Goal: Task Accomplishment & Management: Manage account settings

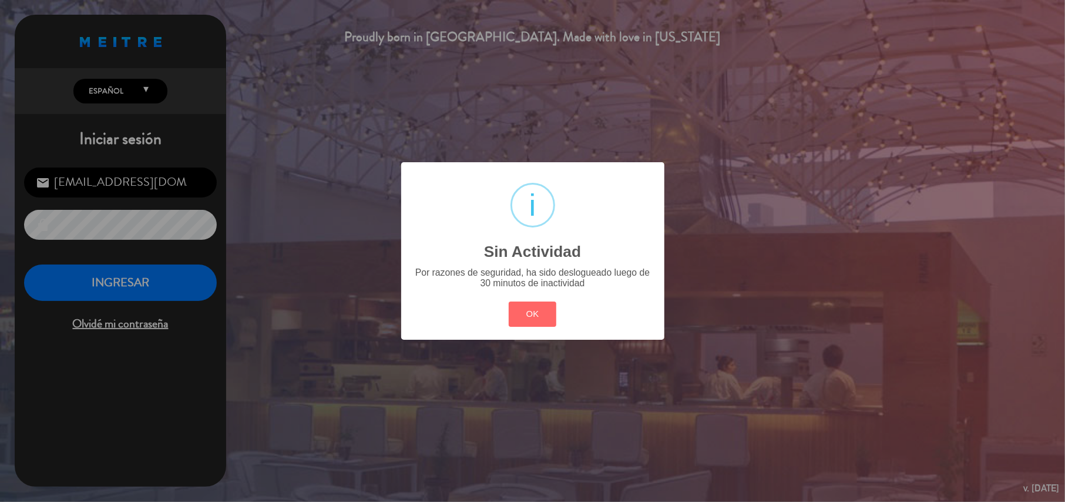
click at [524, 330] on div "OK Cancel" at bounding box center [532, 314] width 53 height 31
click at [524, 320] on button "OK" at bounding box center [533, 313] width 48 height 25
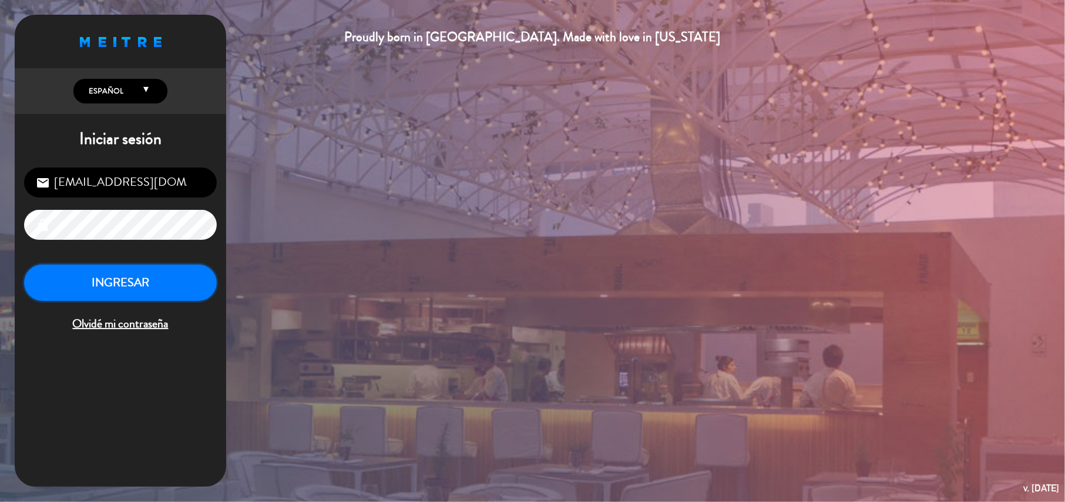
click at [193, 277] on button "INGRESAR" at bounding box center [120, 282] width 193 height 37
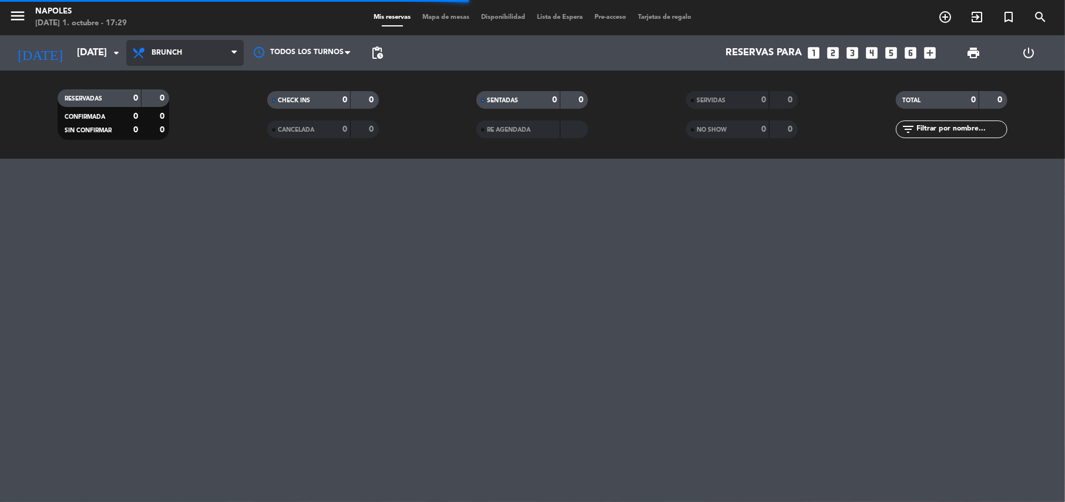
click at [182, 48] on span "Brunch" at bounding box center [184, 53] width 117 height 26
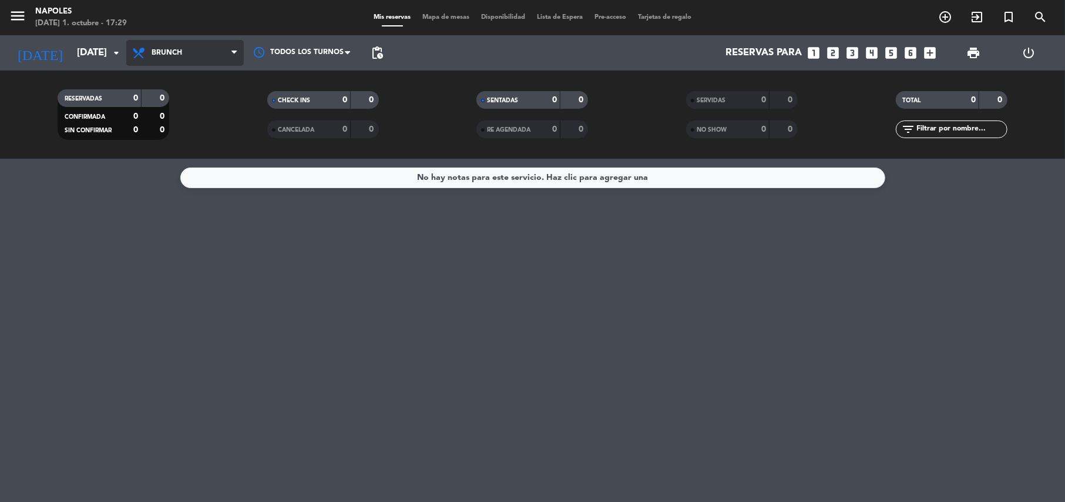
click at [172, 59] on span "Brunch" at bounding box center [184, 53] width 117 height 26
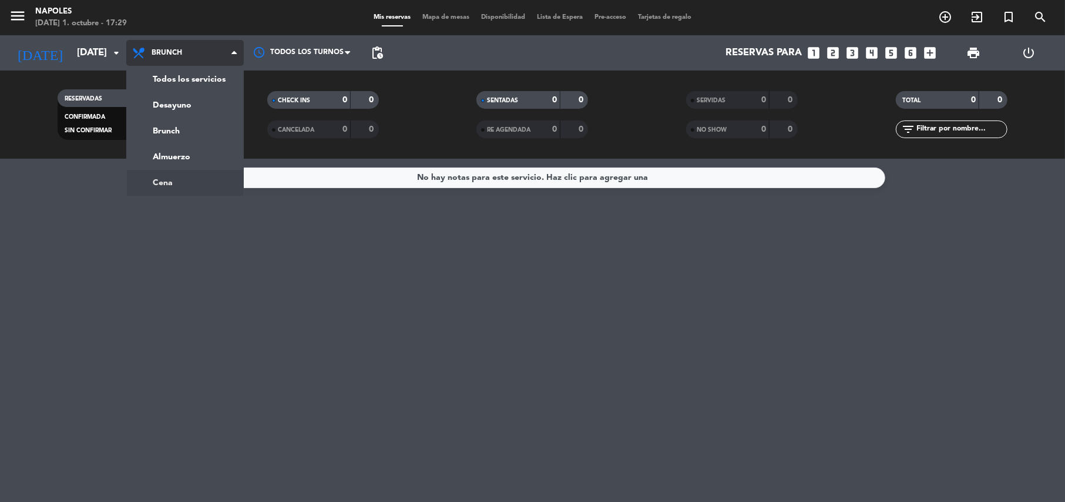
click at [162, 176] on ng-component "menu Napoles [DATE] 1. octubre - 17:29 Mis reservas Mapa de mesas Disponibilida…" at bounding box center [532, 251] width 1065 height 502
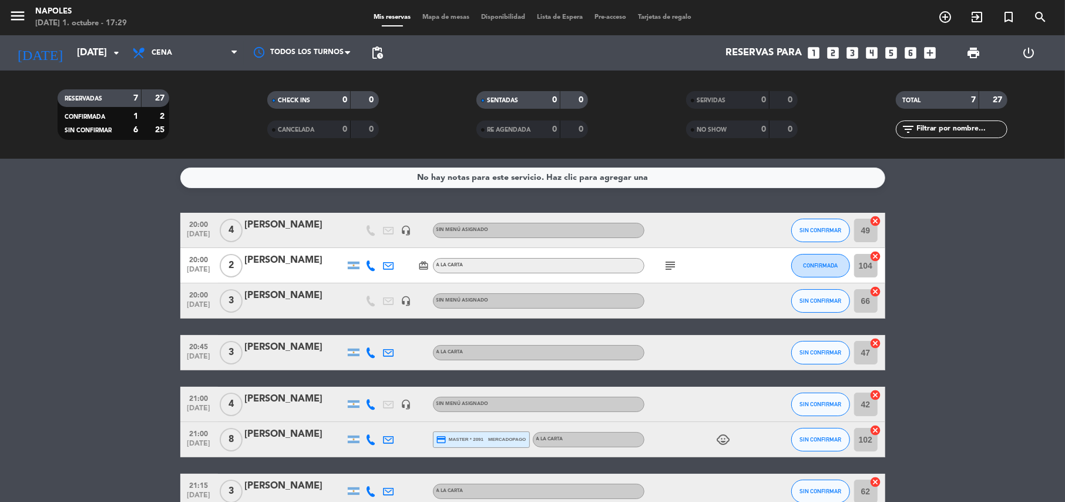
click at [668, 264] on icon "subject" at bounding box center [671, 265] width 14 height 14
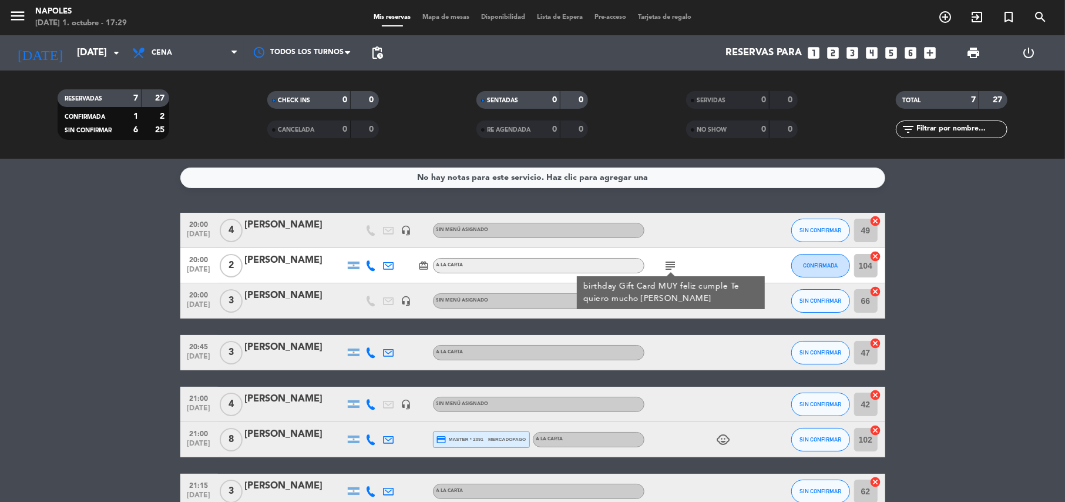
click at [85, 278] on bookings-row "20:00 [DATE] 4 [PERSON_NAME] headset_mic Sin menú asignado SIN CONFIRMAR 49 can…" at bounding box center [532, 361] width 1065 height 296
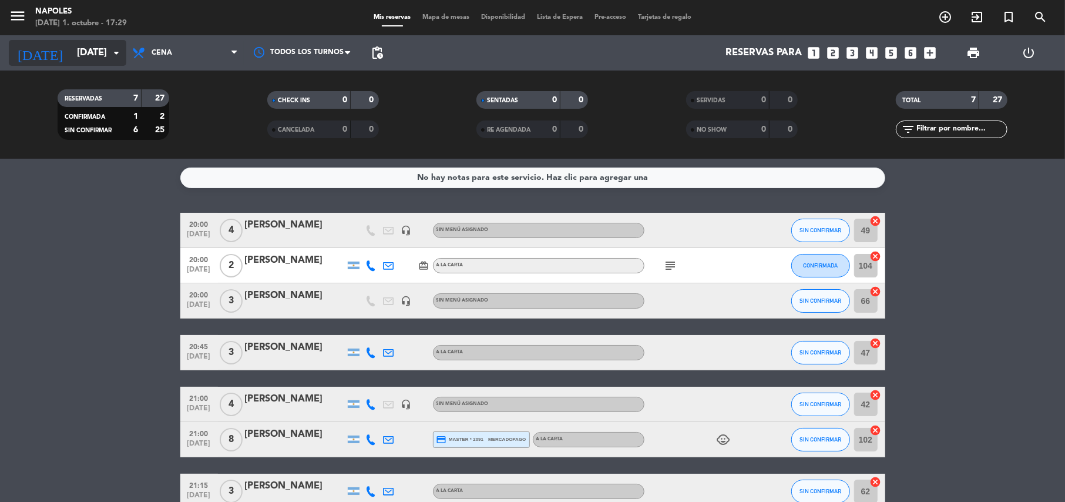
click at [107, 60] on input "[DATE]" at bounding box center [134, 53] width 127 height 23
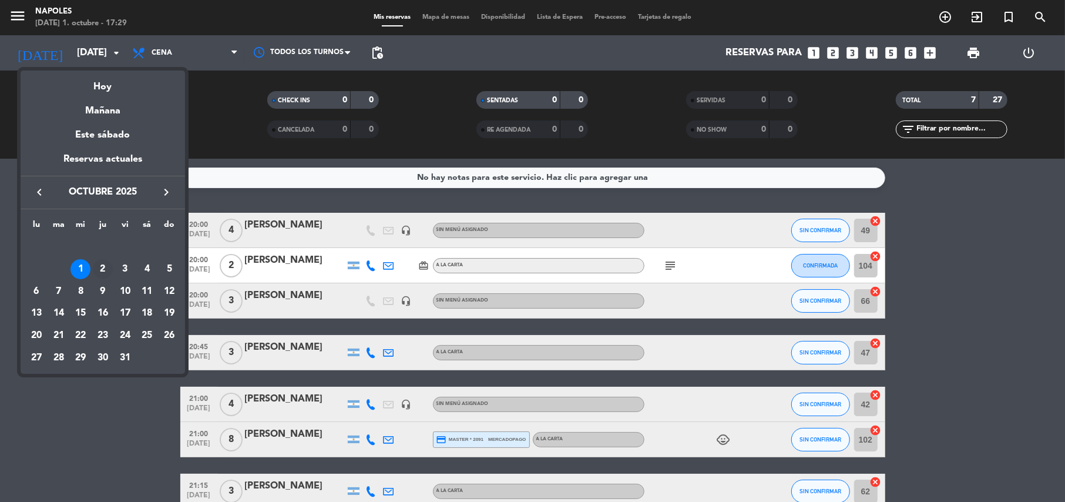
click at [102, 268] on div "2" at bounding box center [103, 269] width 20 height 20
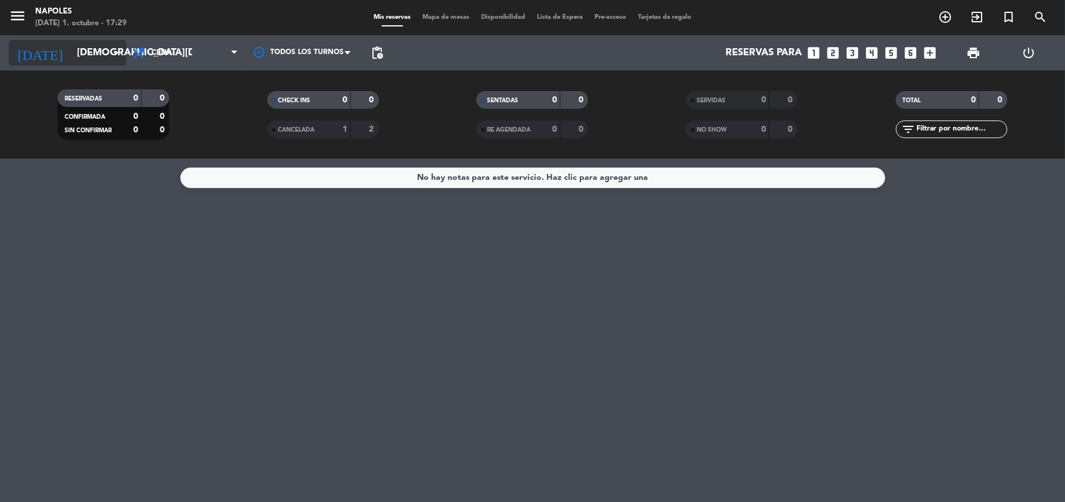
click at [82, 51] on input "[DEMOGRAPHIC_DATA][DATE]" at bounding box center [134, 53] width 127 height 23
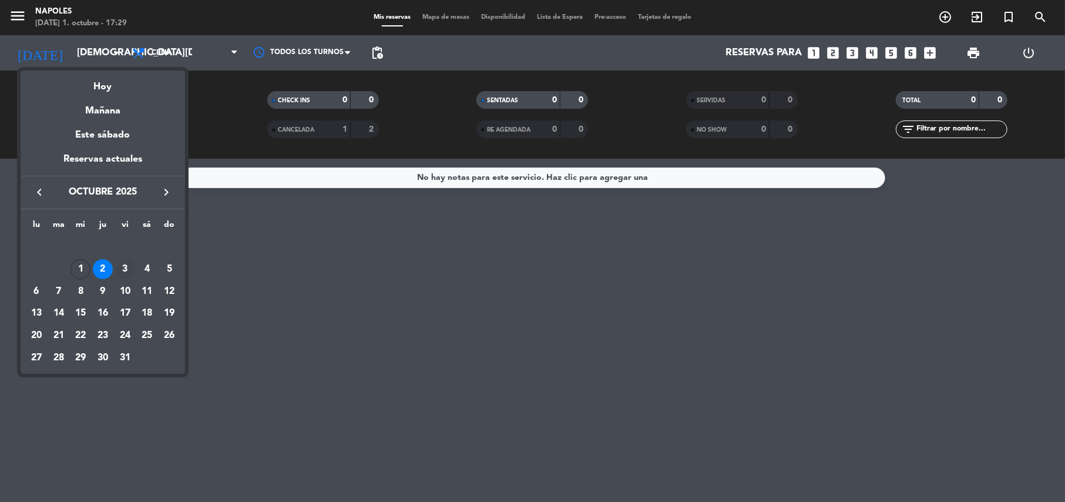
click at [125, 263] on div "3" at bounding box center [125, 269] width 20 height 20
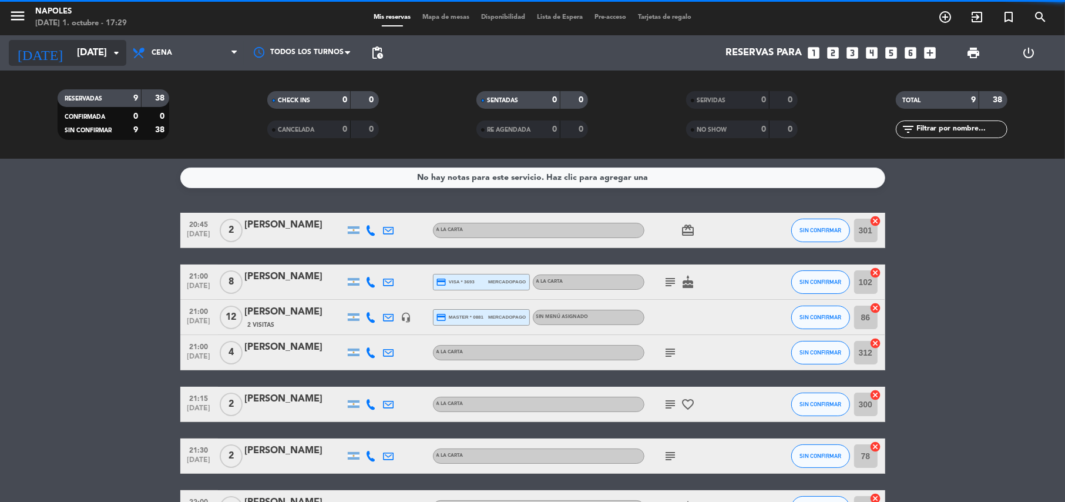
click at [87, 55] on input "[DATE]" at bounding box center [134, 53] width 127 height 23
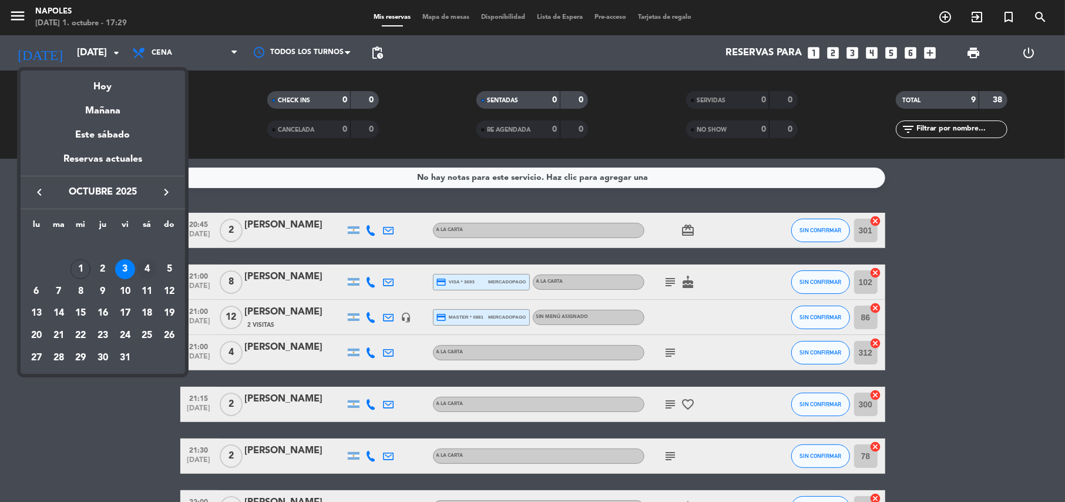
click at [149, 264] on div "4" at bounding box center [147, 269] width 20 height 20
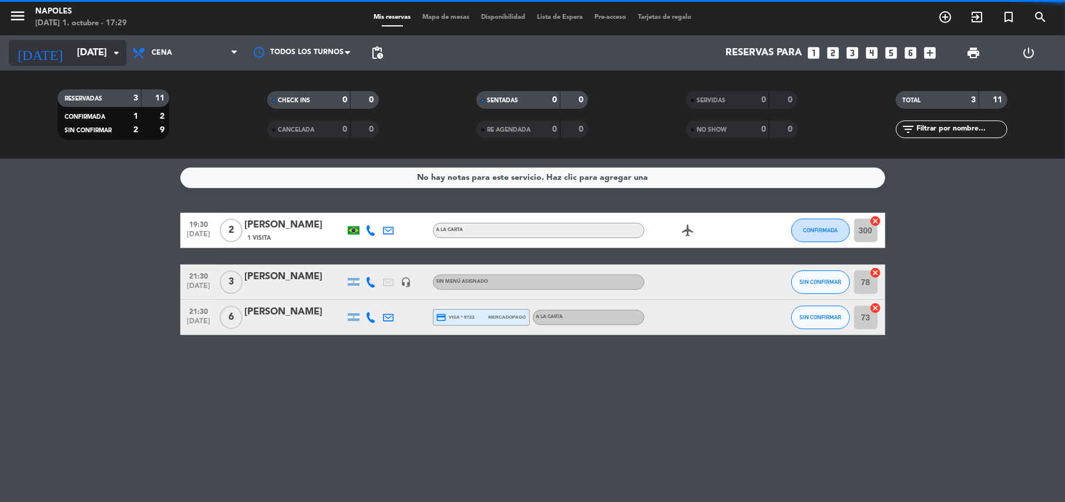
click at [96, 58] on input "[DATE]" at bounding box center [134, 53] width 127 height 23
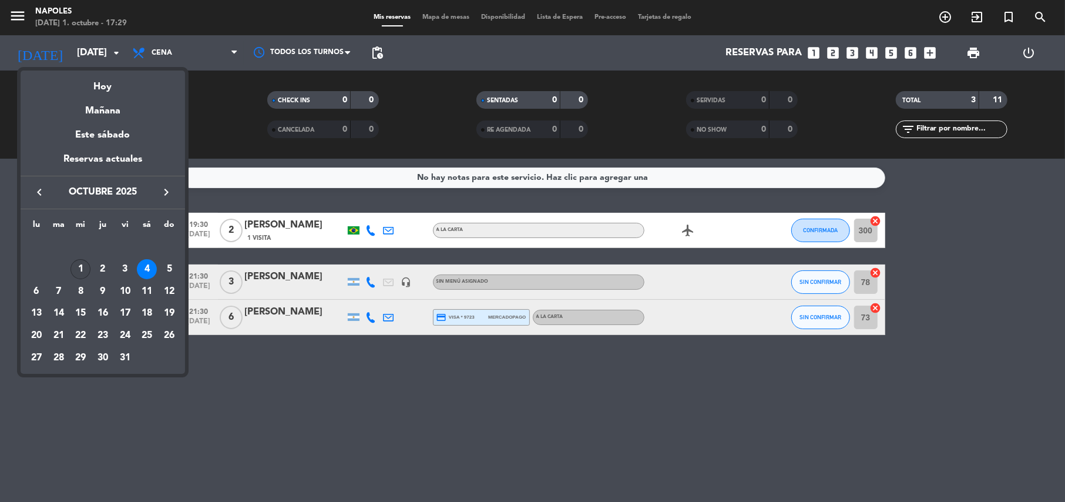
click at [85, 266] on div "1" at bounding box center [80, 269] width 20 height 20
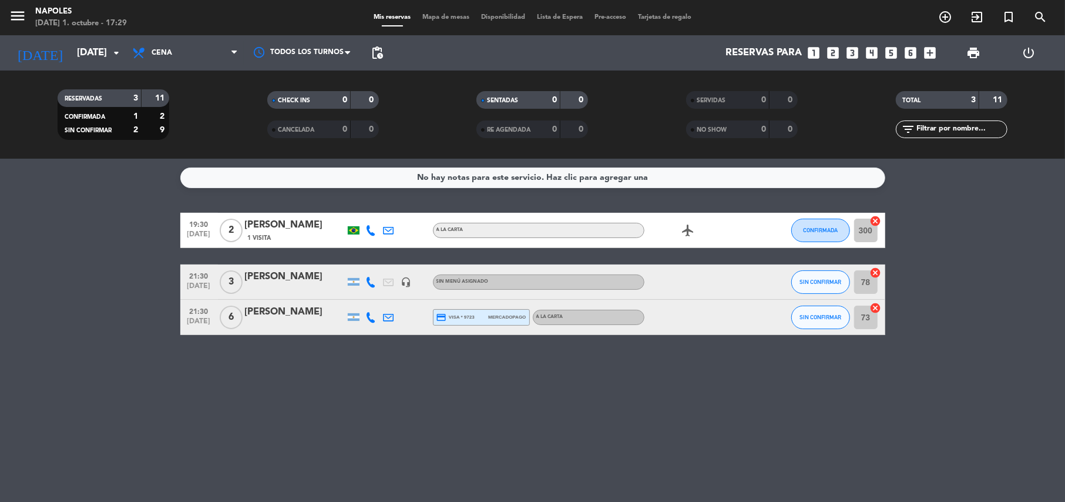
type input "[DATE]"
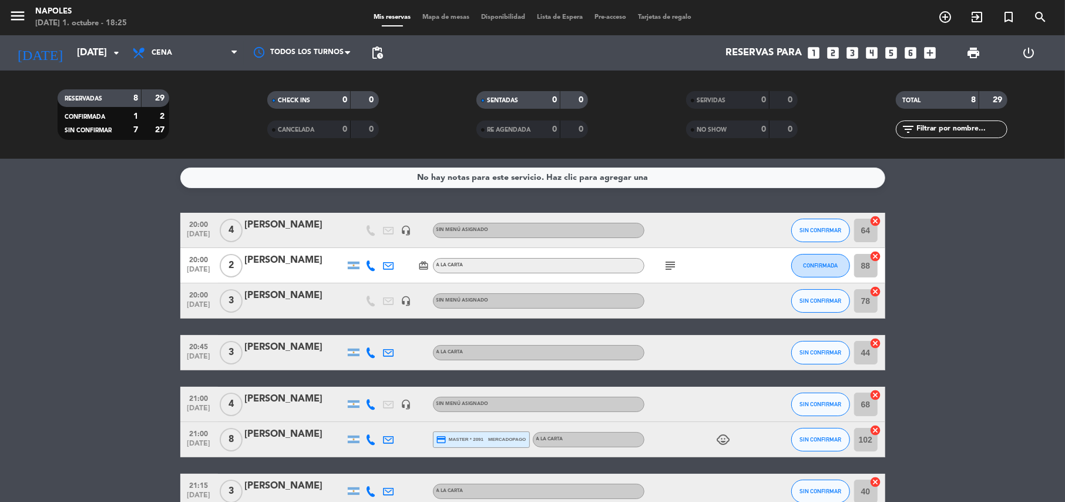
click at [670, 262] on icon "subject" at bounding box center [671, 265] width 14 height 14
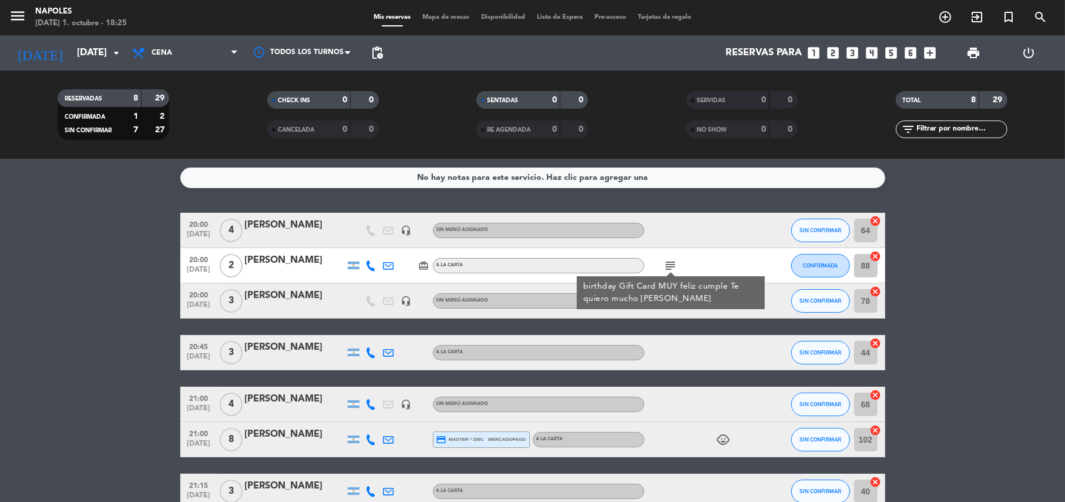
click at [85, 255] on bookings-row "20:00 [DATE] 4 [PERSON_NAME] headset_mic Sin menú asignado SIN CONFIRMAR 64 can…" at bounding box center [532, 387] width 1065 height 348
